Goal: Information Seeking & Learning: Check status

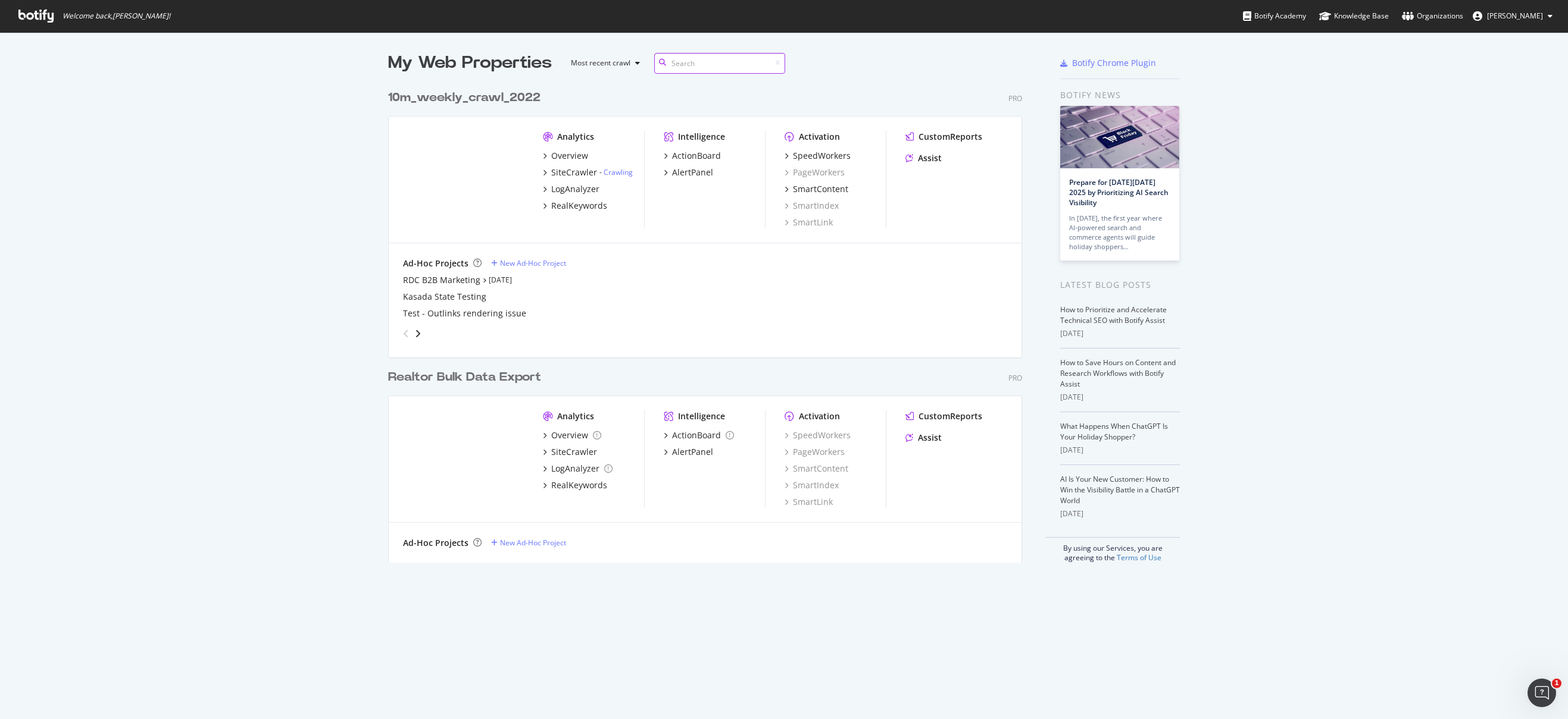
scroll to position [479, 634]
click at [820, 190] on div "SmartContent" at bounding box center [821, 190] width 55 height 12
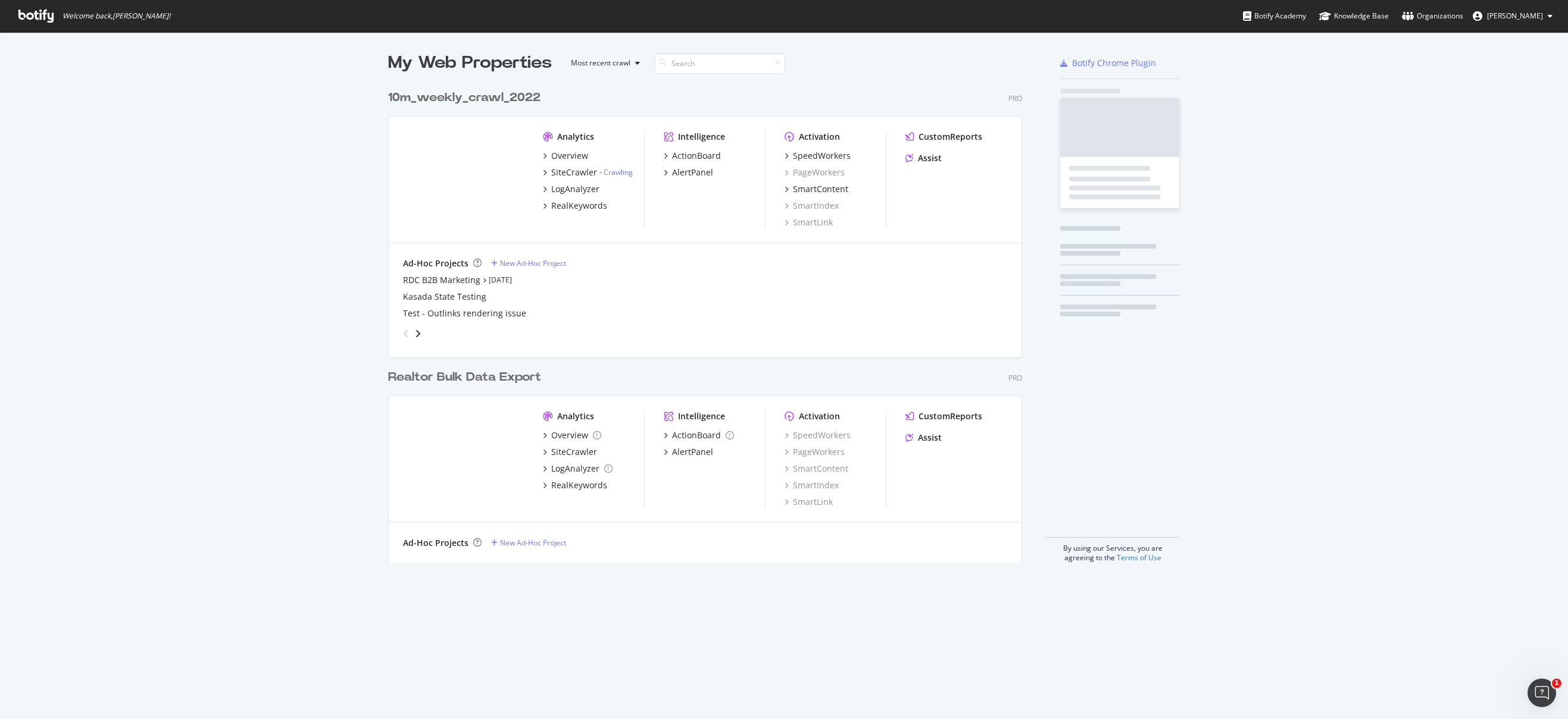
scroll to position [710, 1550]
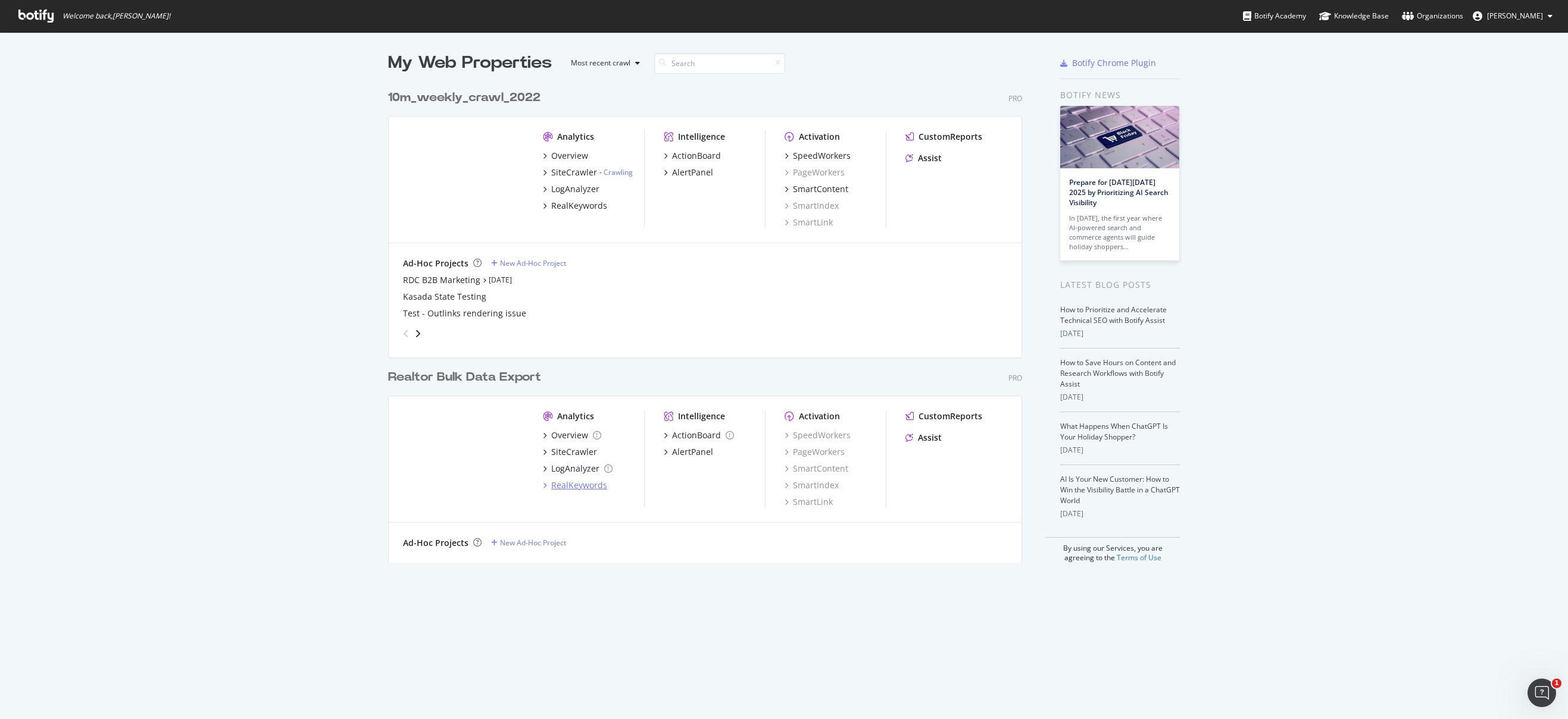
click at [564, 482] on div "RealKeywords" at bounding box center [579, 486] width 56 height 12
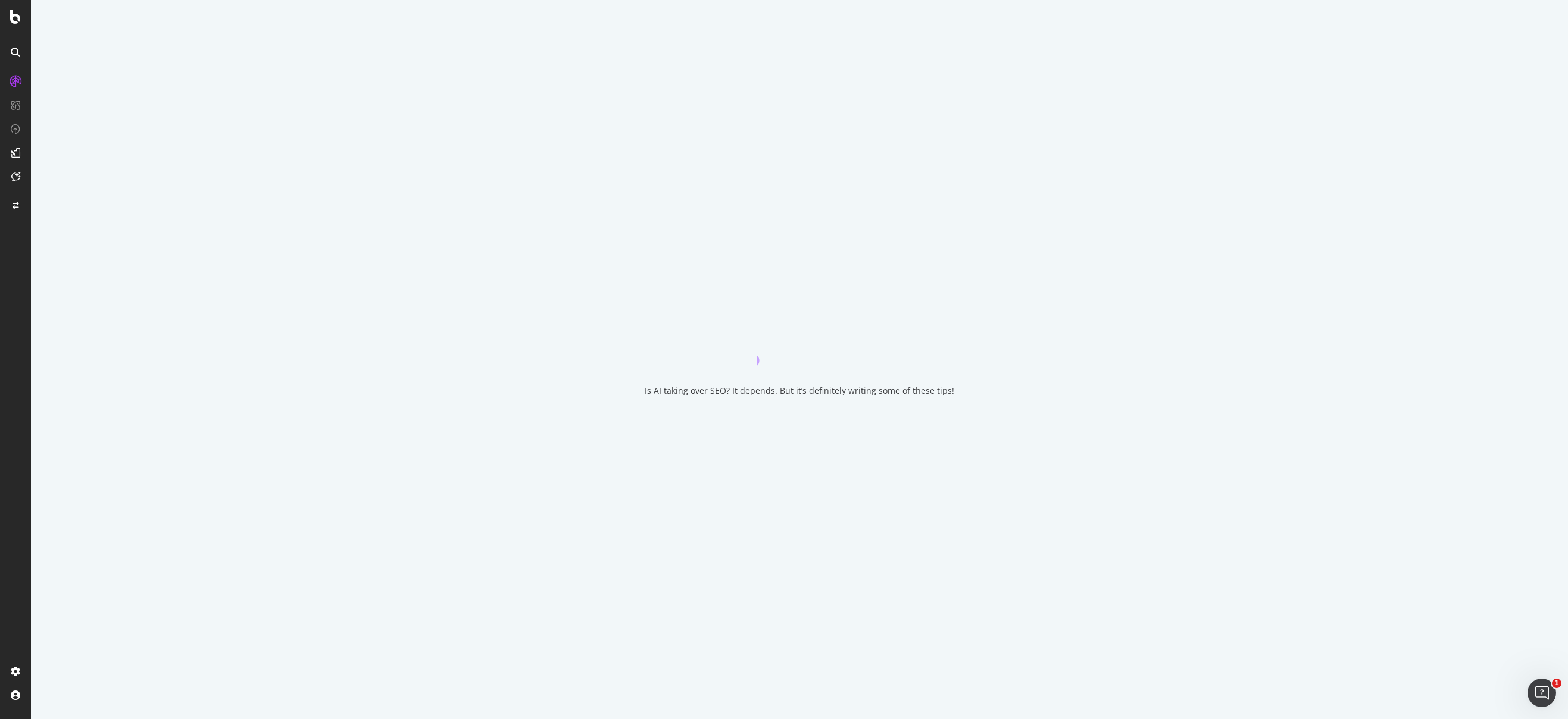
click at [20, 157] on icon at bounding box center [15, 152] width 10 height 10
click at [20, 157] on icon at bounding box center [16, 153] width 12 height 12
click at [81, 181] on div "CustomReports" at bounding box center [73, 182] width 58 height 12
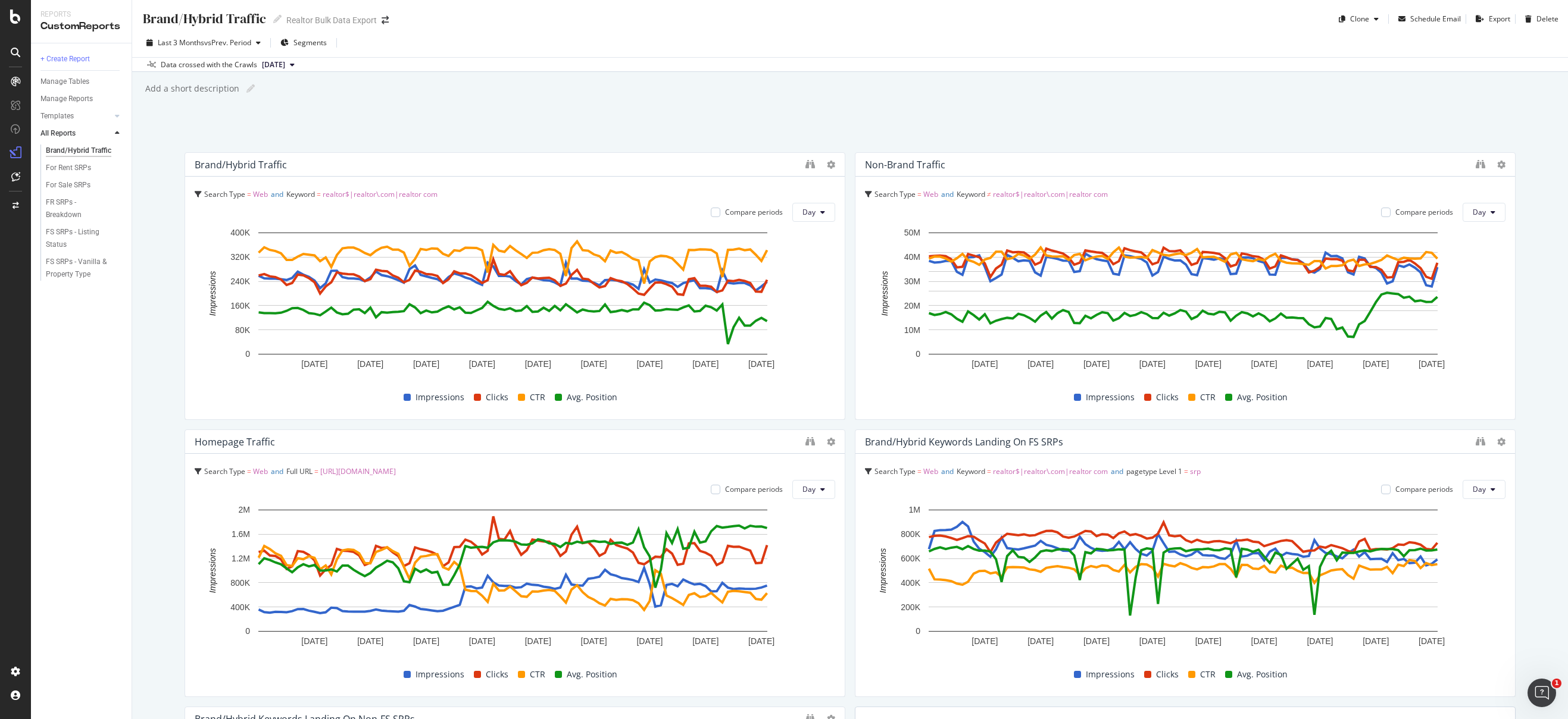
click at [988, 56] on div "Last 3 Months vs Prev. Period Segments" at bounding box center [849, 44] width 1435 height 23
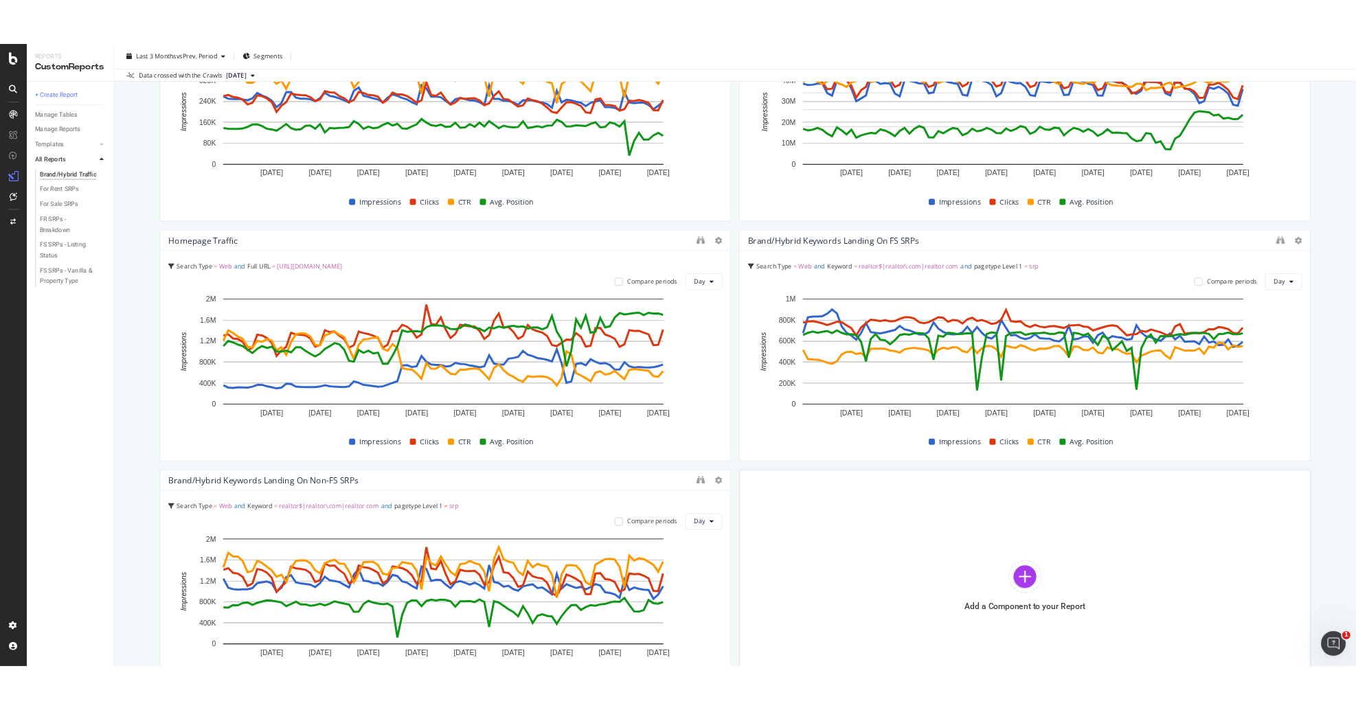
scroll to position [266, 0]
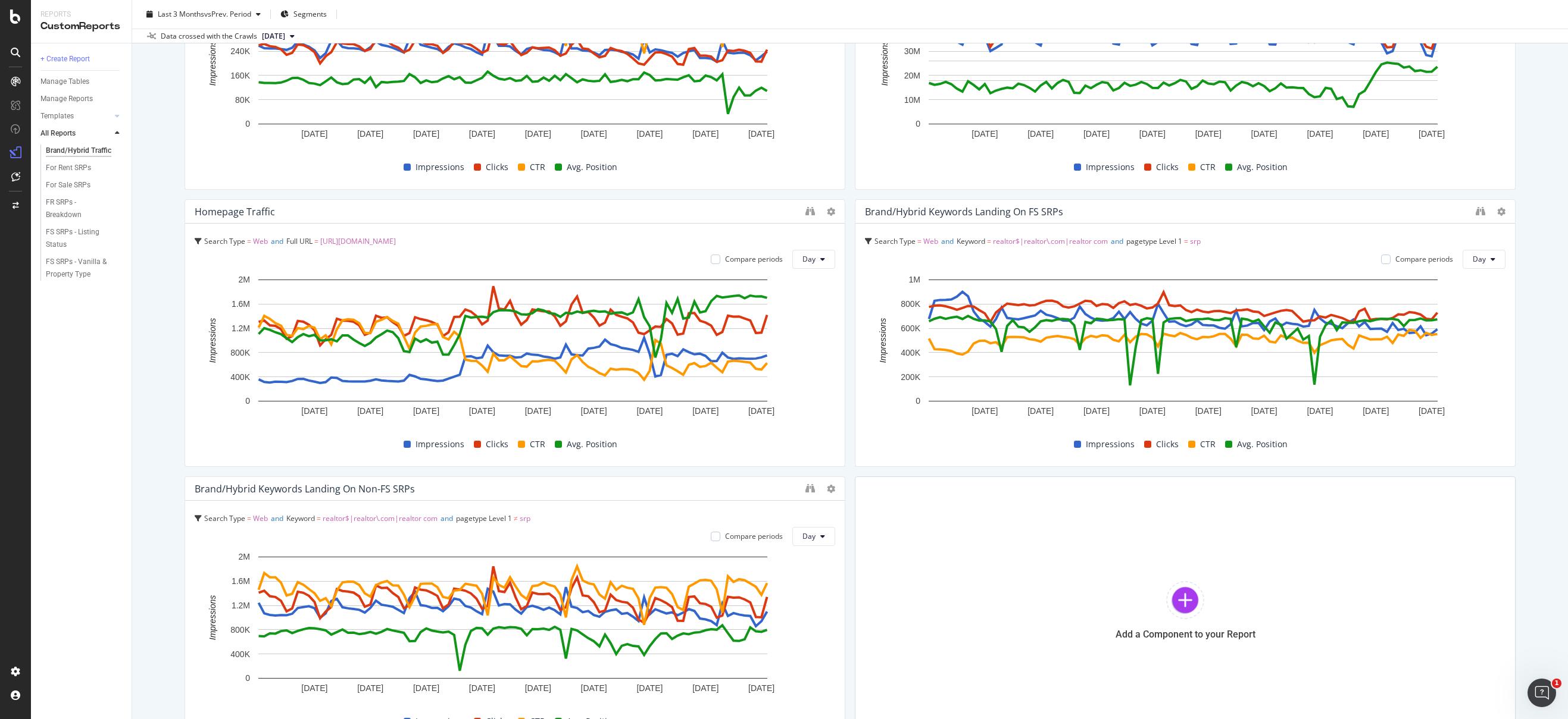
click at [108, 380] on div "+ Create Report Manage Tables Manage Reports Templates AI Bots in Search Busine…" at bounding box center [81, 381] width 101 height 676
click at [55, 181] on div "For Sale SRPs" at bounding box center [68, 185] width 45 height 12
